Goal: Task Accomplishment & Management: Complete application form

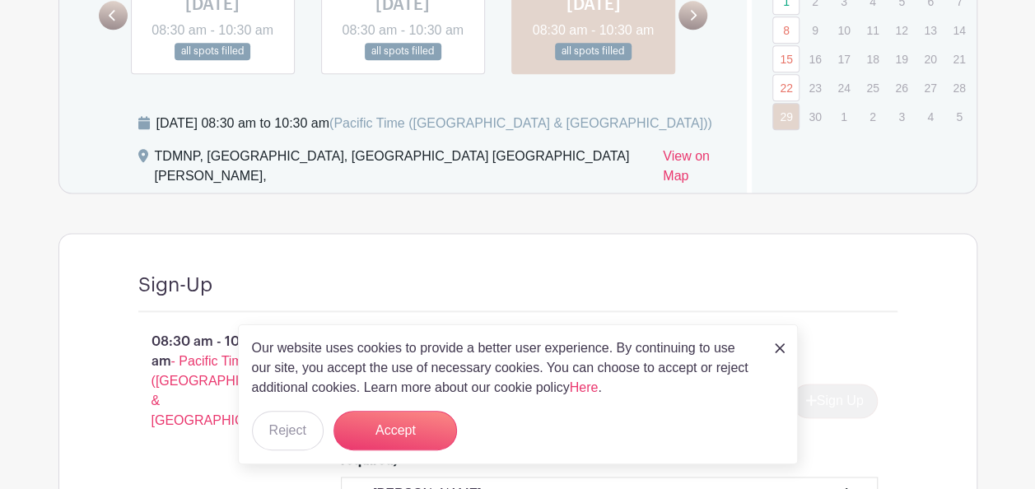
scroll to position [1019, 0]
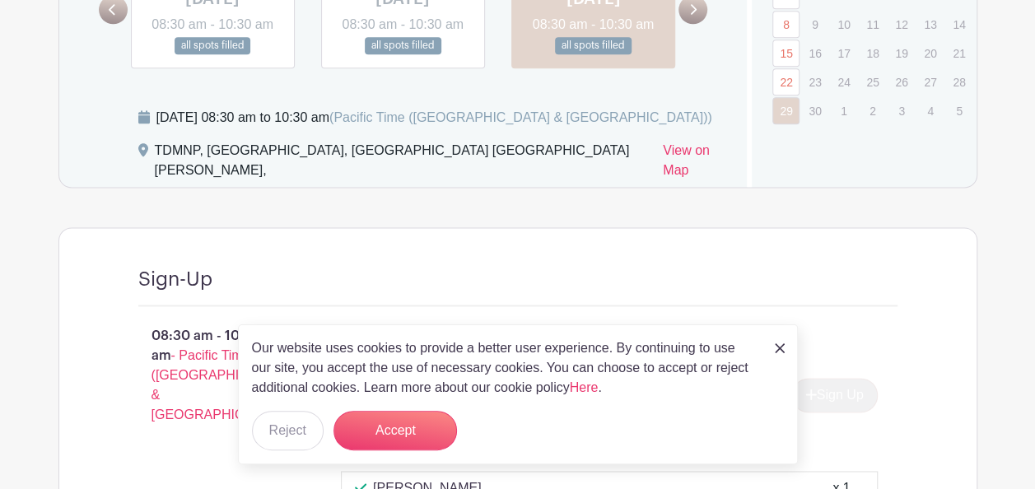
click at [778, 346] on img at bounding box center [780, 348] width 10 height 10
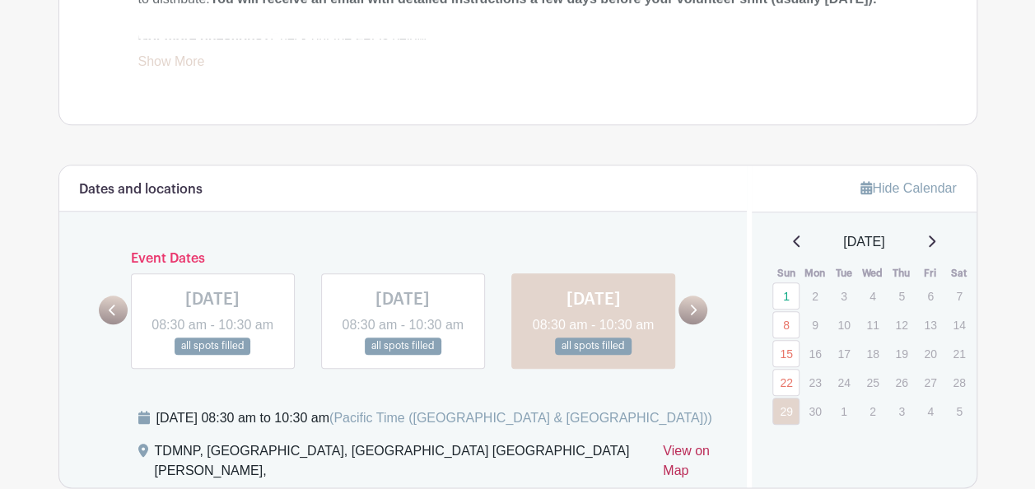
scroll to position [718, 0]
click at [934, 238] on icon at bounding box center [931, 241] width 8 height 13
click at [934, 238] on icon at bounding box center [932, 242] width 7 height 12
click at [935, 235] on icon at bounding box center [931, 241] width 8 height 13
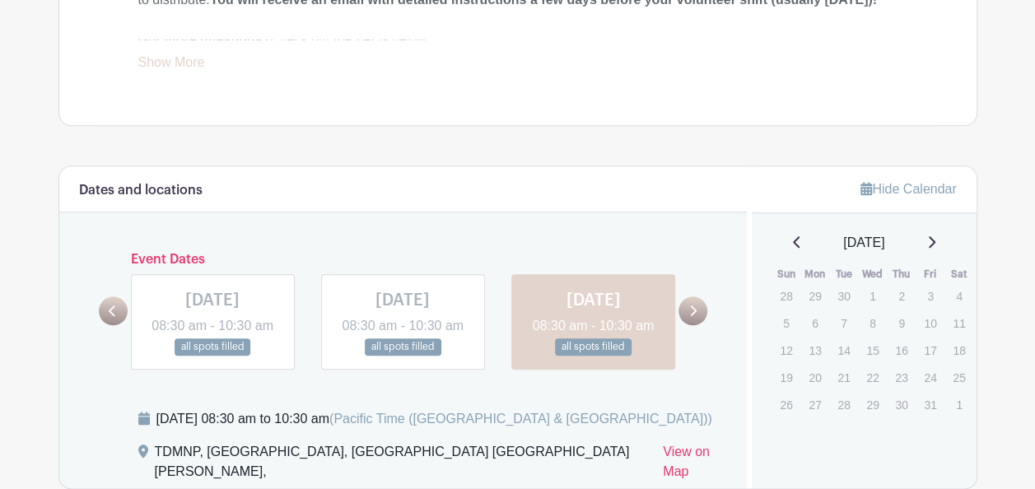
click at [935, 235] on icon at bounding box center [931, 241] width 8 height 13
click at [683, 308] on div at bounding box center [692, 310] width 29 height 29
click at [689, 315] on icon at bounding box center [692, 311] width 7 height 12
click at [695, 317] on icon at bounding box center [692, 311] width 7 height 12
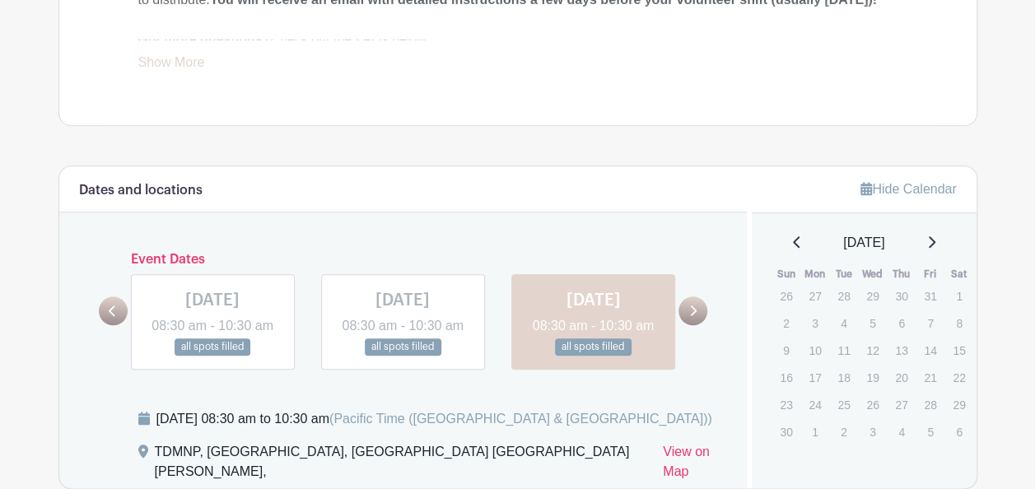
click at [695, 317] on icon at bounding box center [692, 311] width 7 height 12
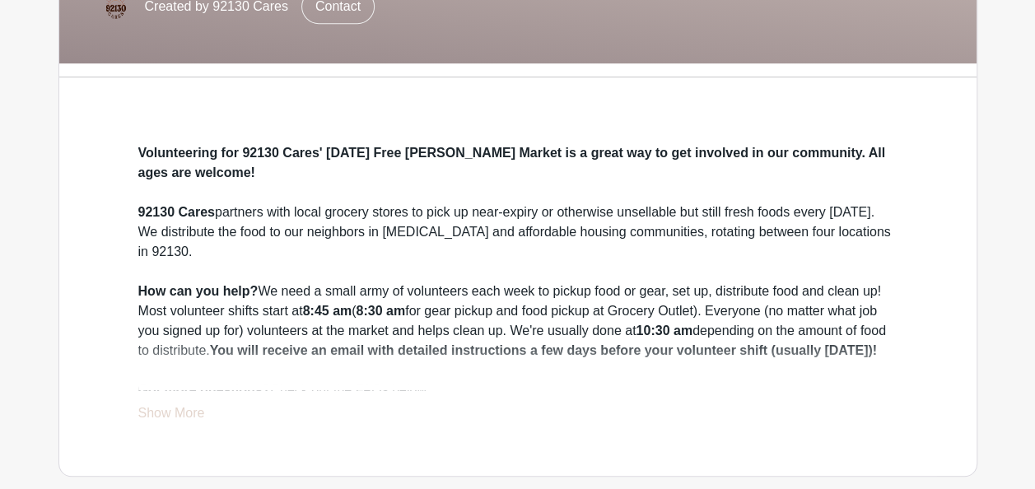
scroll to position [373, 0]
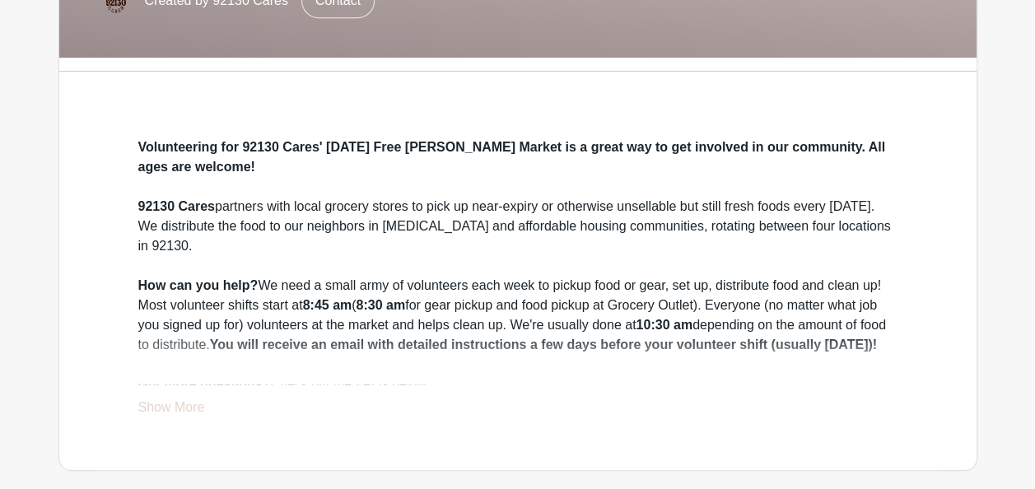
click at [170, 407] on link "Show More" at bounding box center [171, 410] width 67 height 21
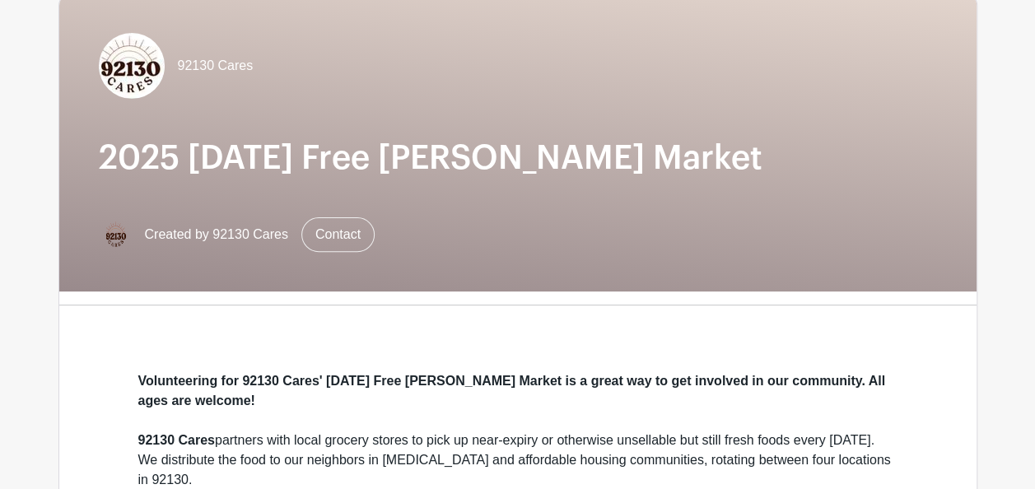
scroll to position [0, 0]
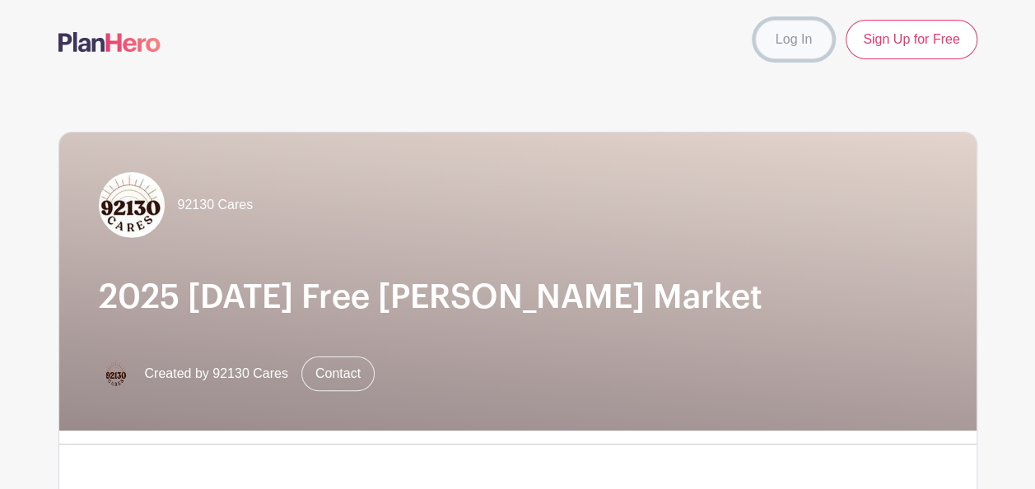
click at [794, 39] on link "Log In" at bounding box center [793, 40] width 77 height 40
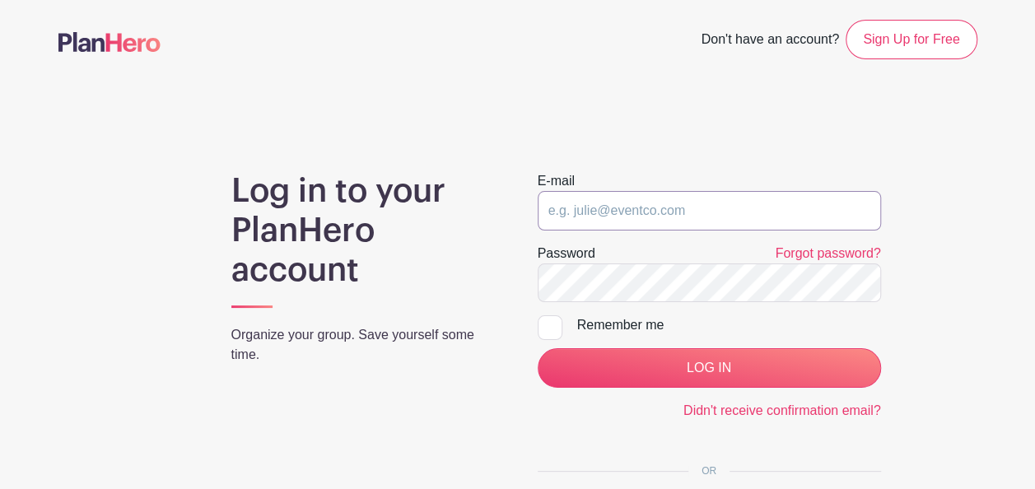
click at [570, 214] on input "email" at bounding box center [709, 211] width 343 height 40
click at [855, 105] on main "Don't have an account? Sign Up for Free Log in to your PlanHero account Organiz…" at bounding box center [517, 333] width 1035 height 667
click at [911, 49] on link "Sign Up for Free" at bounding box center [911, 40] width 131 height 40
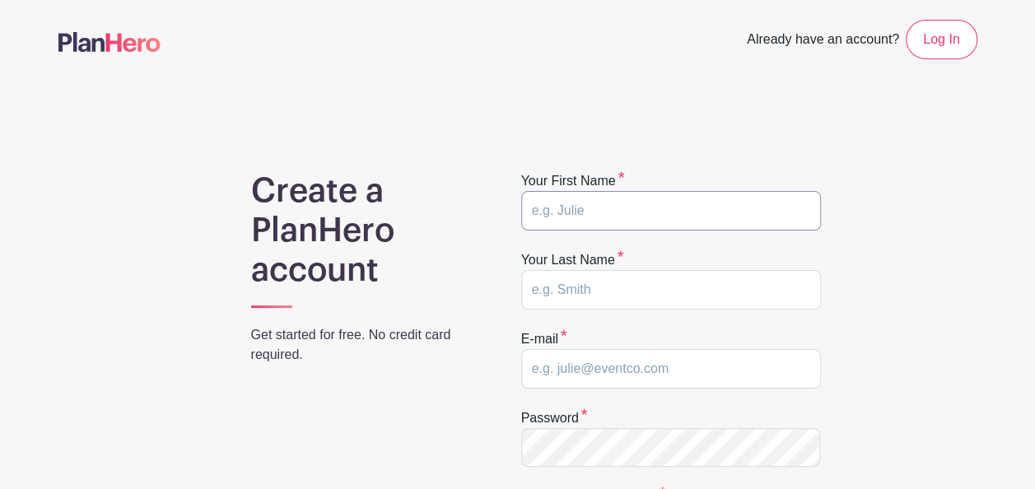
click at [575, 203] on input "text" at bounding box center [671, 211] width 300 height 40
type input "julia"
click at [532, 287] on input "text" at bounding box center [671, 290] width 300 height 40
type input "Wang"
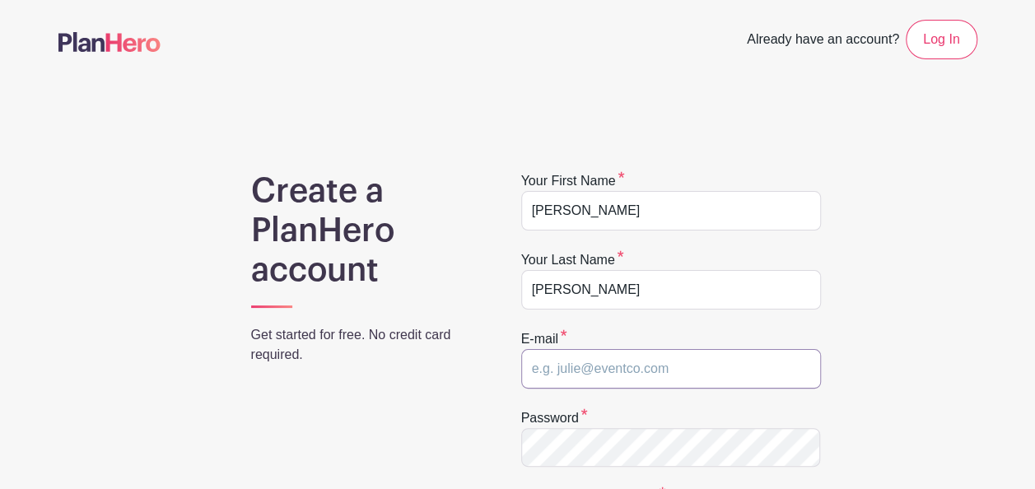
click at [580, 368] on input "email" at bounding box center [671, 369] width 300 height 40
type input "yuejuw@yahoo.com"
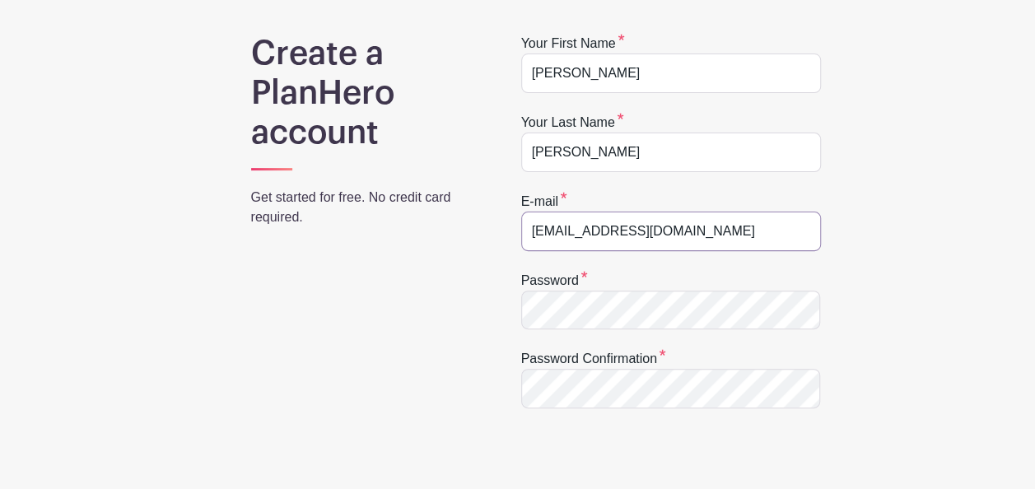
scroll to position [138, 0]
click at [434, 408] on div "Create a PlanHero account Get started for free. No credit card required." at bounding box center [365, 403] width 306 height 740
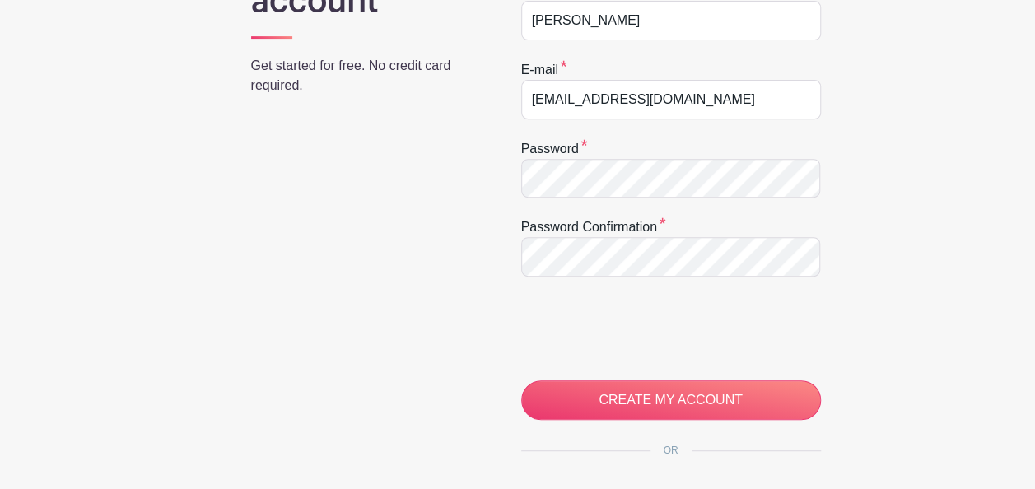
scroll to position [270, 0]
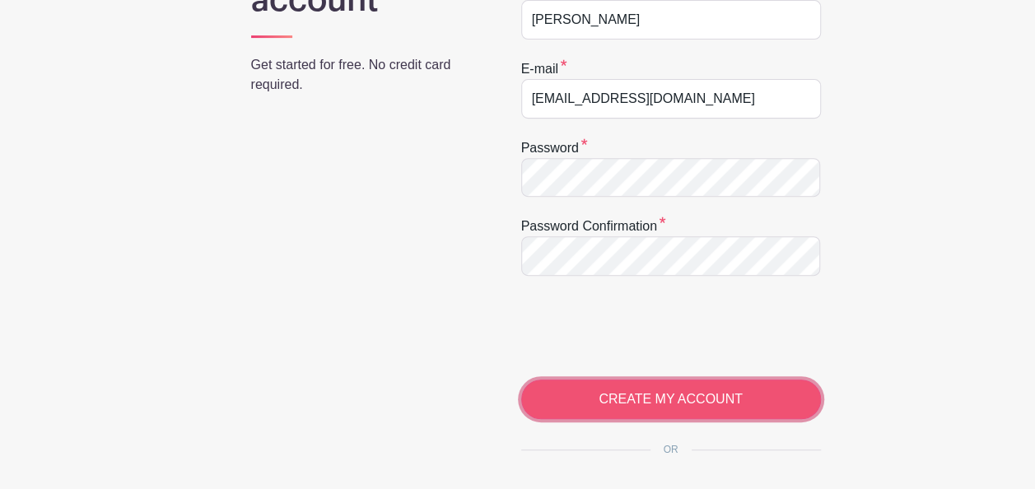
click at [631, 403] on input "CREATE MY ACCOUNT" at bounding box center [671, 400] width 300 height 40
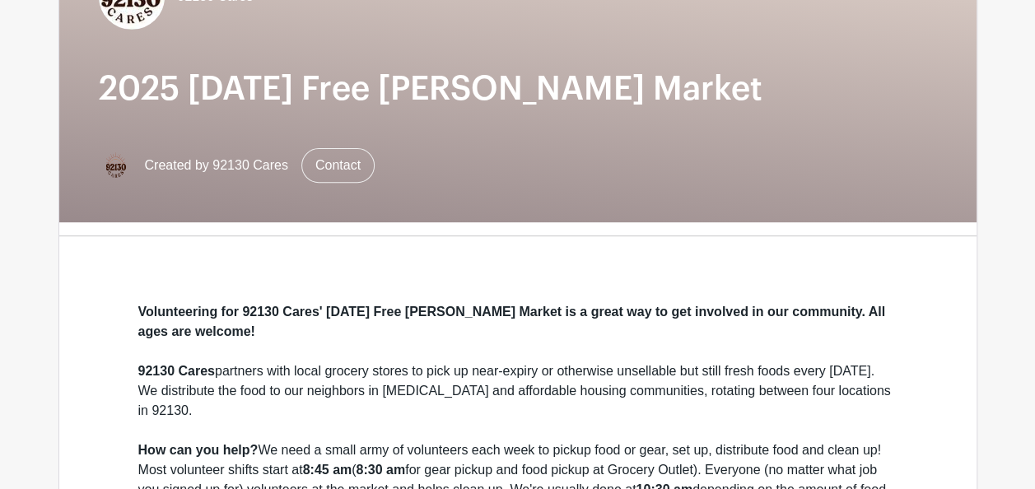
scroll to position [178, 0]
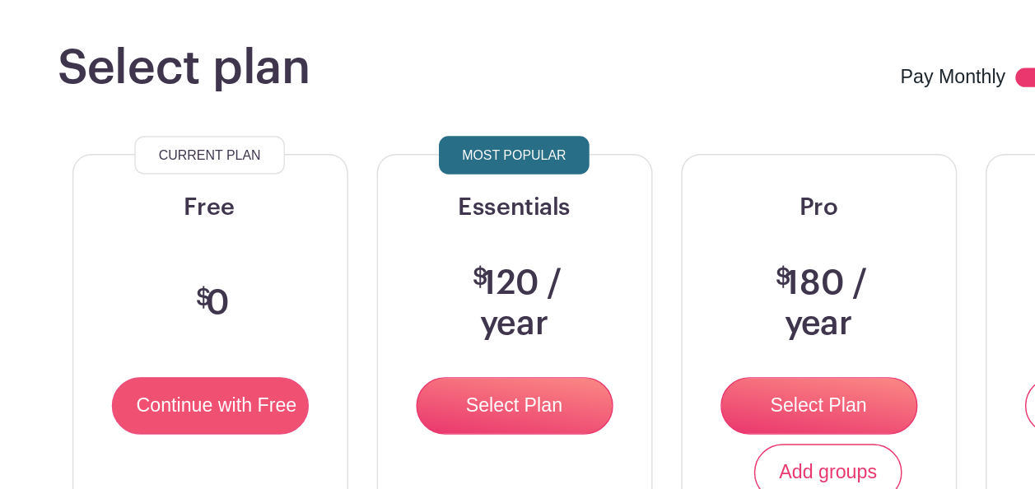
scroll to position [2, 0]
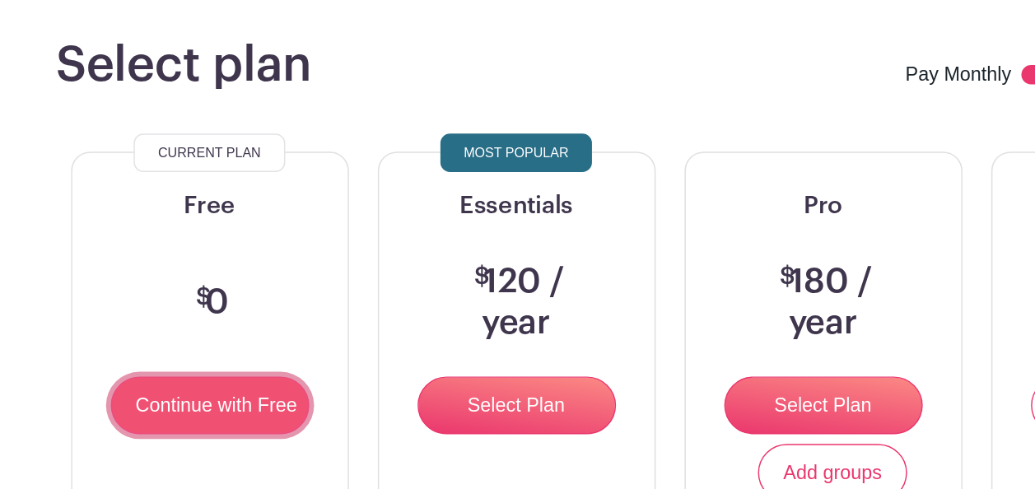
click at [226, 406] on input "Continue with Free" at bounding box center [203, 409] width 136 height 40
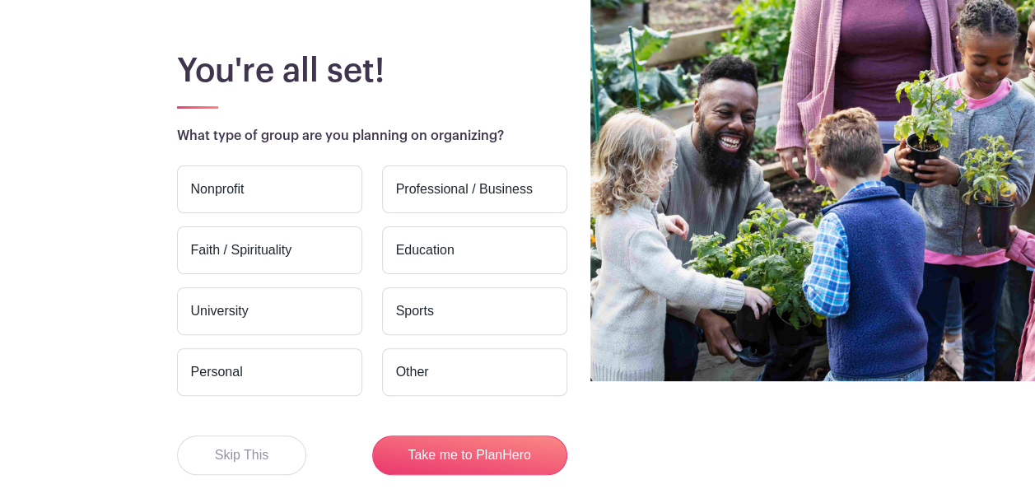
scroll to position [109, 0]
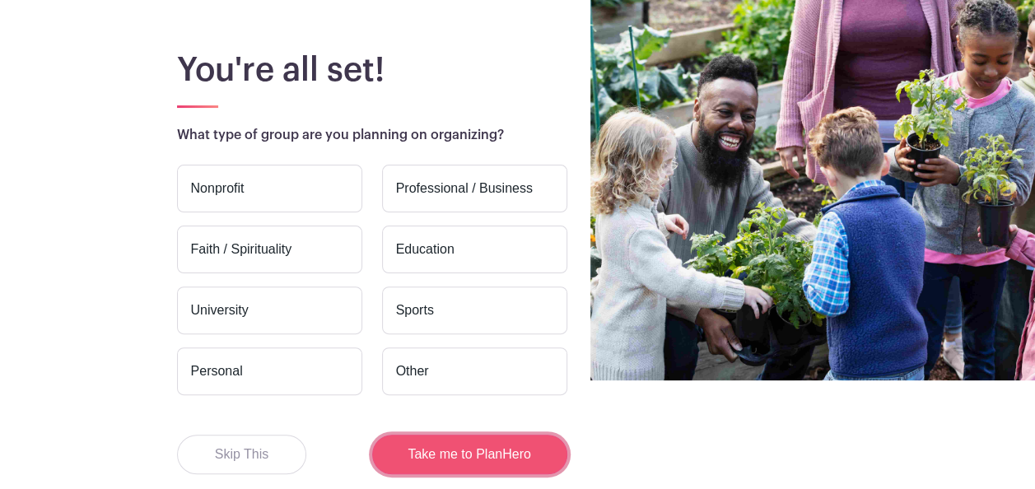
click at [461, 446] on button "Take me to PlanHero" at bounding box center [469, 455] width 195 height 40
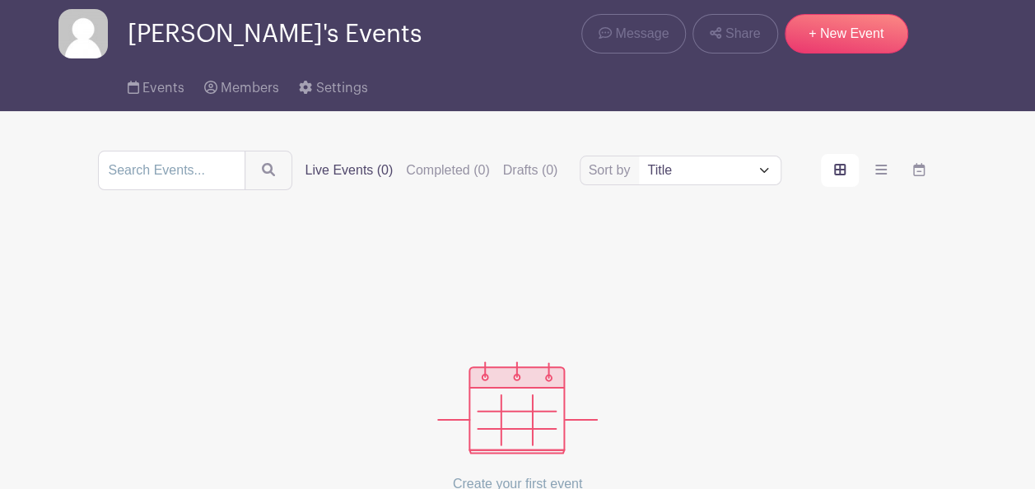
scroll to position [58, 0]
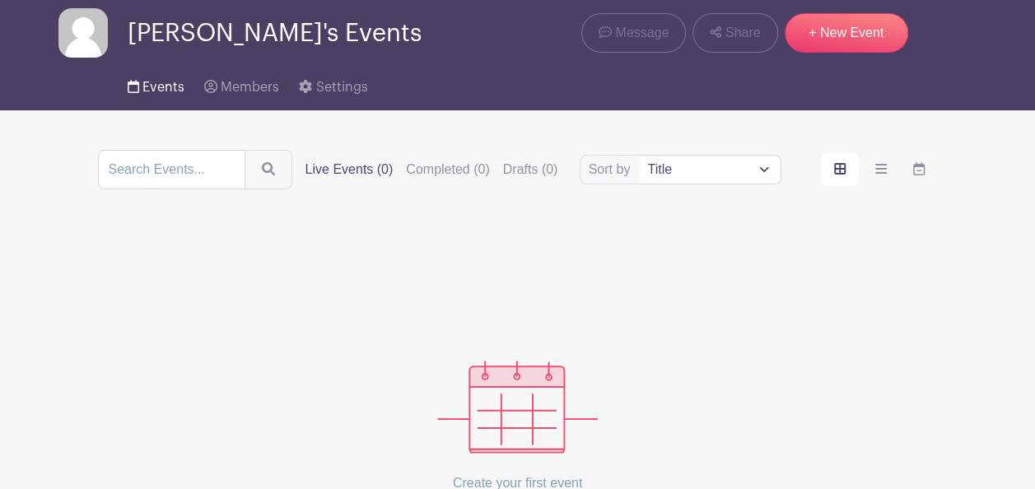
click at [157, 98] on link "Events" at bounding box center [156, 84] width 57 height 53
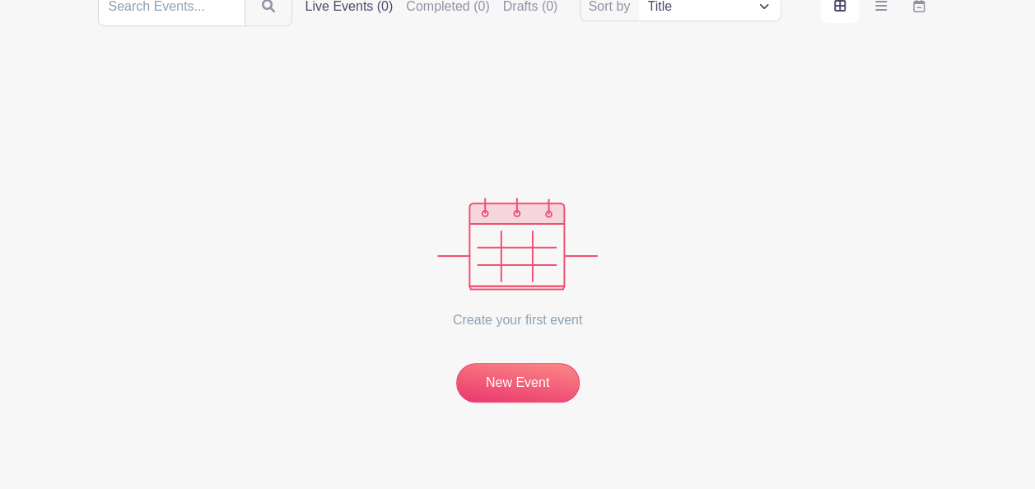
scroll to position [235, 0]
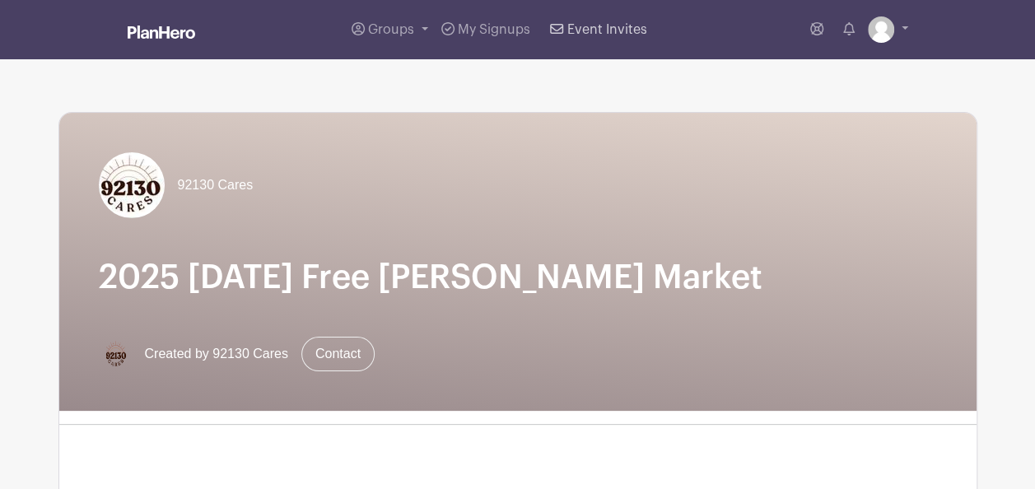
click at [589, 27] on span "Event Invites" at bounding box center [607, 29] width 80 height 13
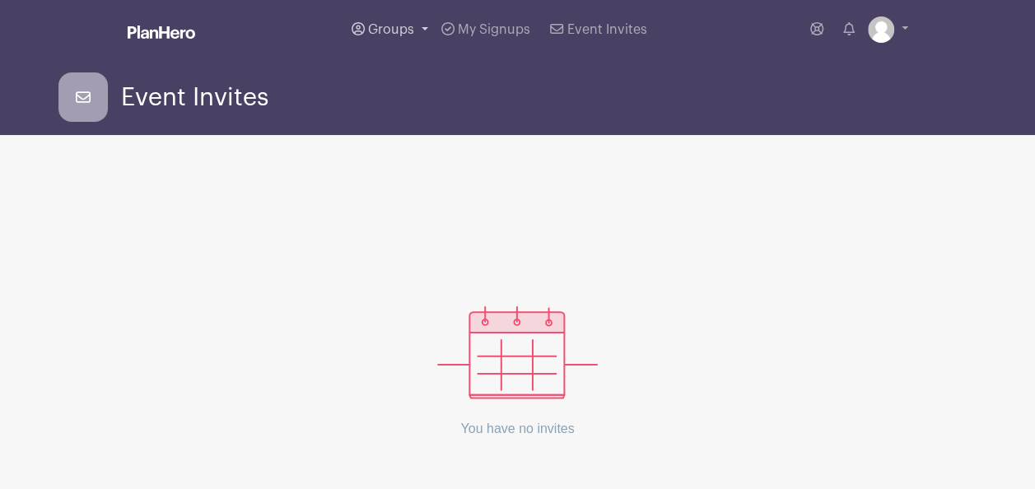
click at [426, 26] on link "Groups" at bounding box center [390, 29] width 90 height 59
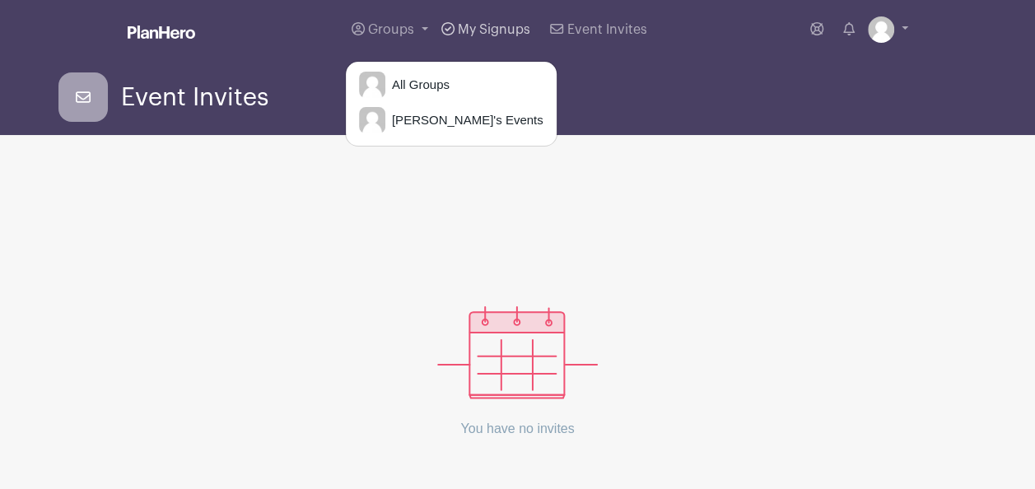
click at [516, 27] on span "My Signups" at bounding box center [494, 29] width 72 height 13
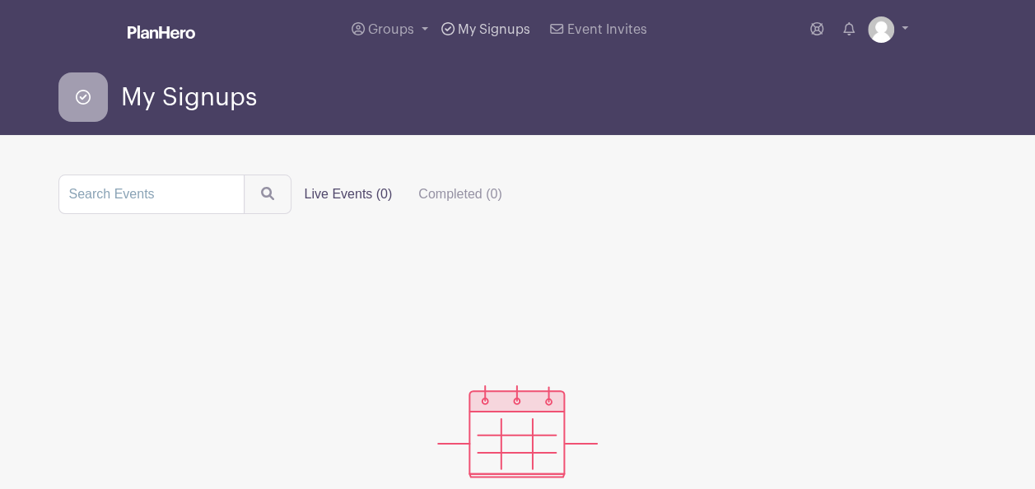
click at [453, 28] on icon at bounding box center [447, 28] width 13 height 13
click at [899, 30] on link at bounding box center [888, 29] width 40 height 26
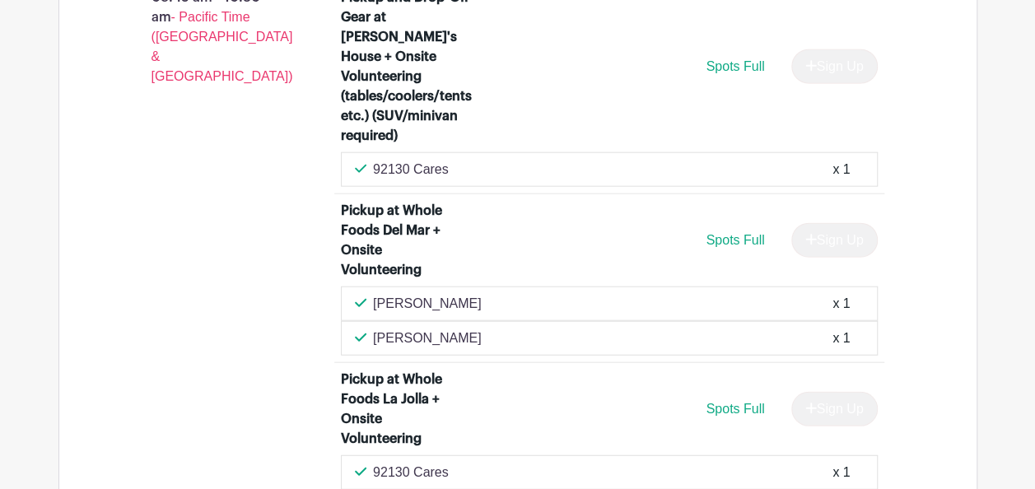
scroll to position [1692, 0]
